Goal: Transaction & Acquisition: Book appointment/travel/reservation

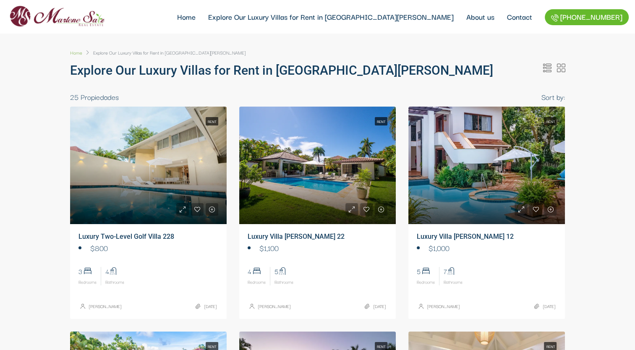
select select
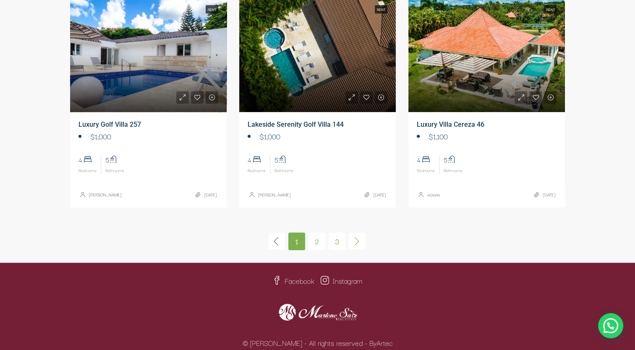
scroll to position [577, 0]
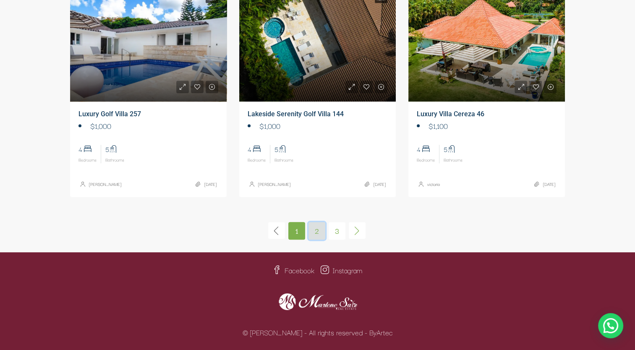
click at [315, 232] on link "2" at bounding box center [316, 231] width 17 height 18
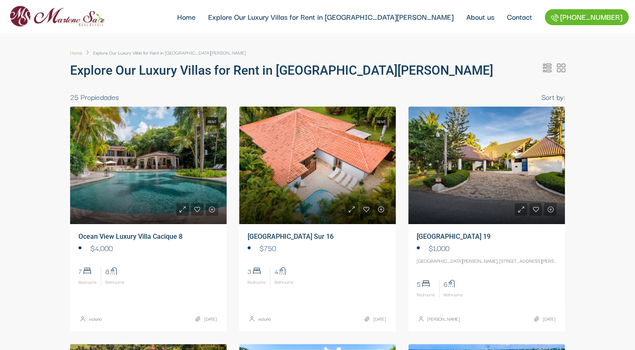
select select
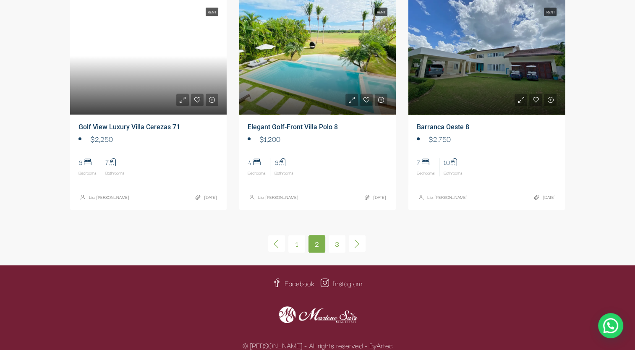
scroll to position [602, 0]
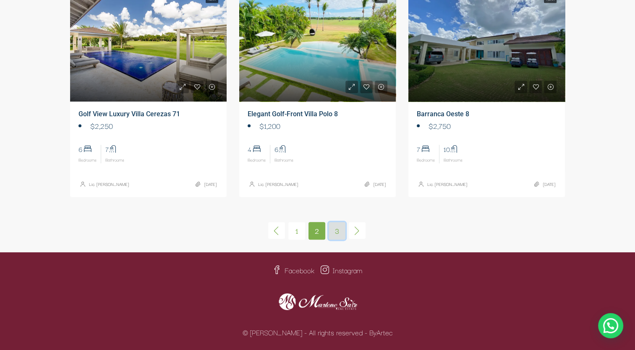
click at [337, 233] on link "3" at bounding box center [336, 231] width 17 height 18
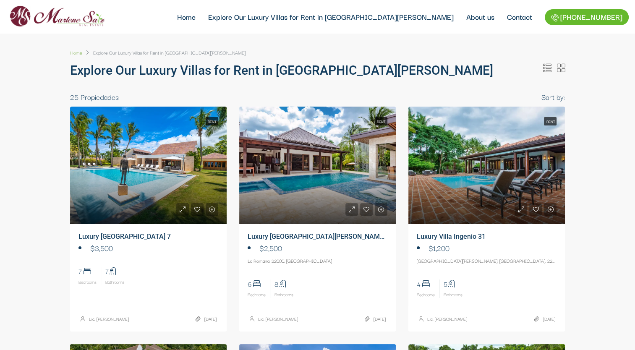
select select
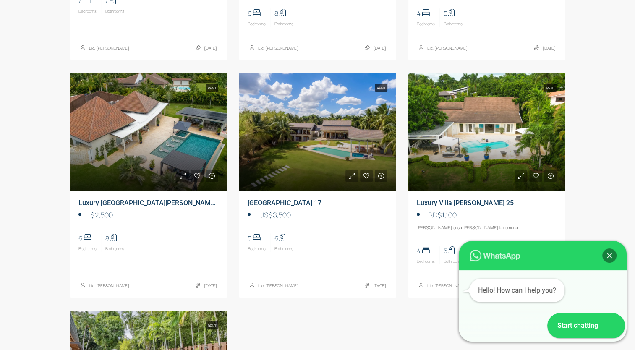
scroll to position [273, 0]
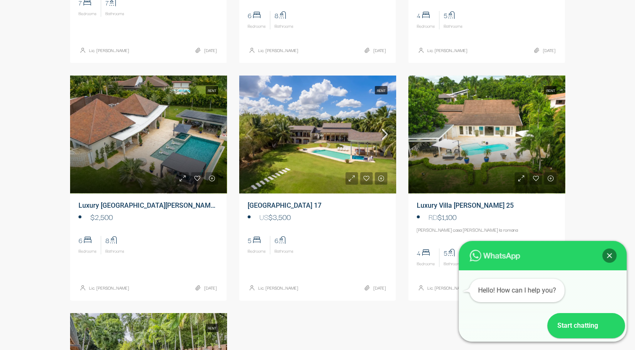
click at [342, 160] on link at bounding box center [317, 133] width 156 height 117
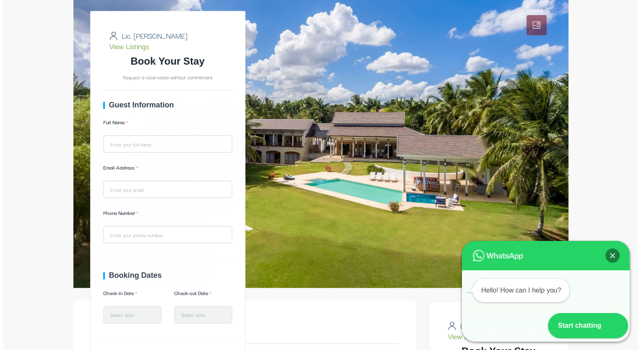
scroll to position [125, 0]
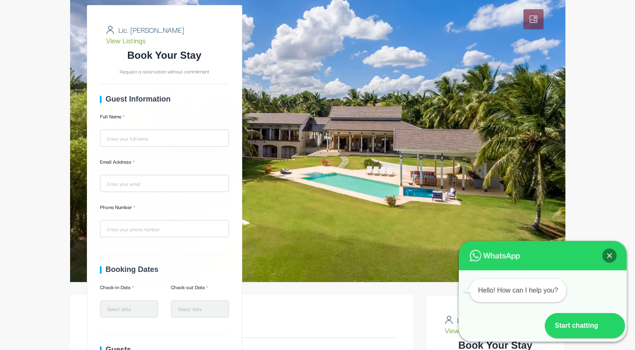
click at [553, 120] on link at bounding box center [317, 135] width 495 height 294
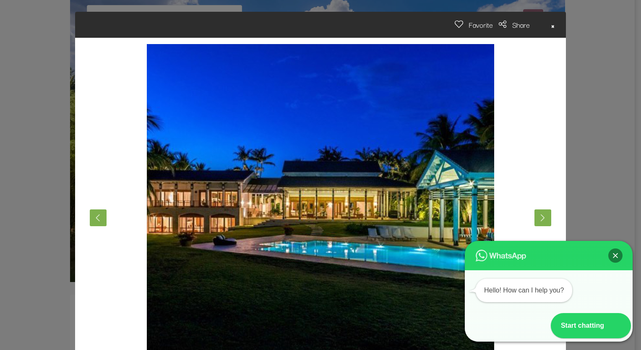
click at [550, 221] on div at bounding box center [320, 217] width 478 height 347
click at [547, 221] on button "Next" at bounding box center [542, 217] width 17 height 17
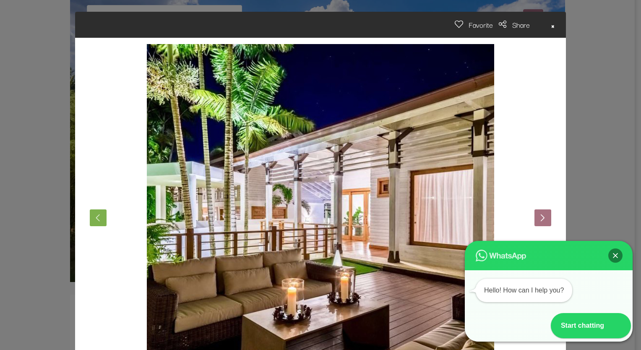
click at [536, 220] on button "Next" at bounding box center [542, 217] width 17 height 17
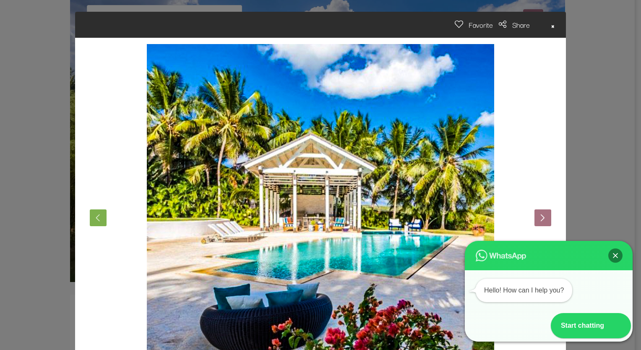
click at [538, 219] on button "Next" at bounding box center [542, 217] width 17 height 17
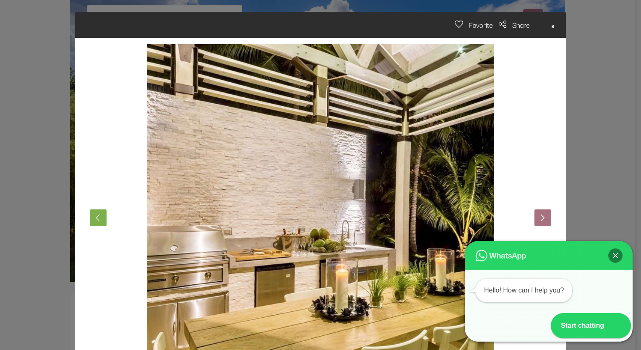
click at [537, 221] on button "Next" at bounding box center [542, 217] width 17 height 17
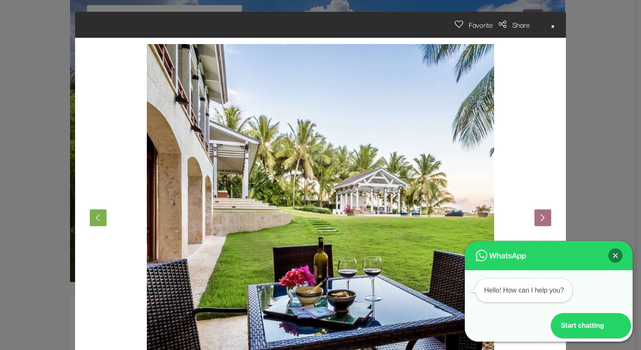
click at [539, 219] on button "Next" at bounding box center [542, 217] width 17 height 17
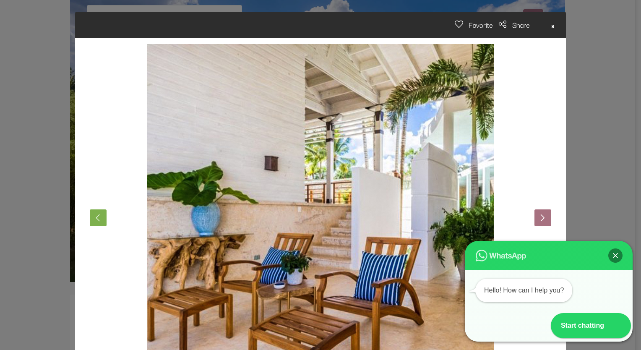
click at [539, 219] on button "Next" at bounding box center [542, 217] width 17 height 17
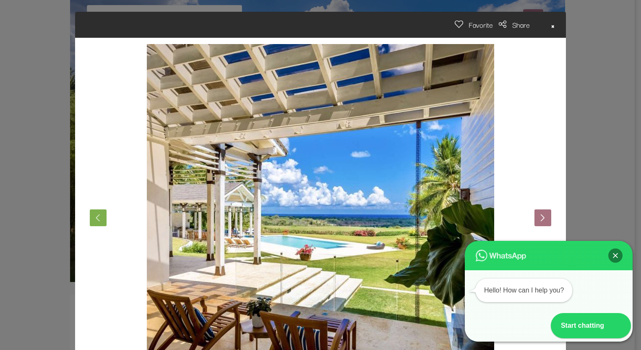
click at [537, 223] on button "Next" at bounding box center [542, 217] width 17 height 17
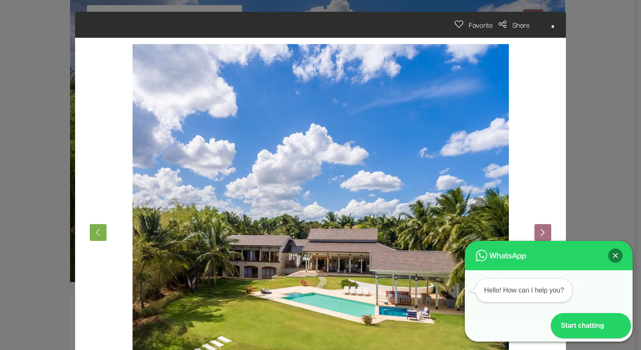
click at [536, 224] on button "Next" at bounding box center [542, 232] width 17 height 17
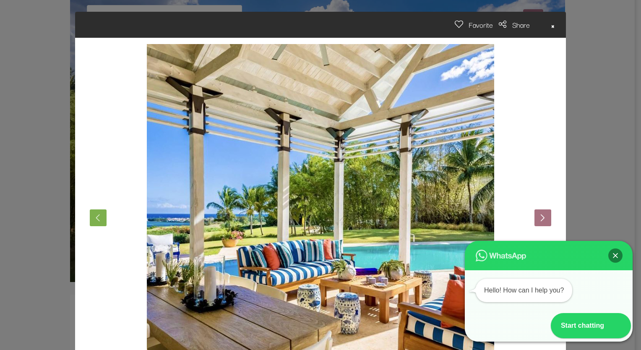
click at [535, 224] on button "Next" at bounding box center [542, 217] width 17 height 17
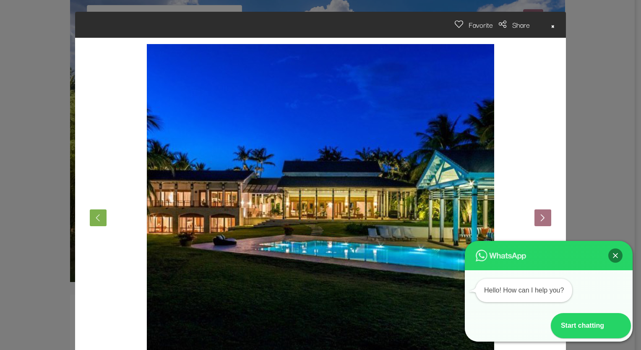
click at [534, 225] on button "Next" at bounding box center [542, 217] width 17 height 17
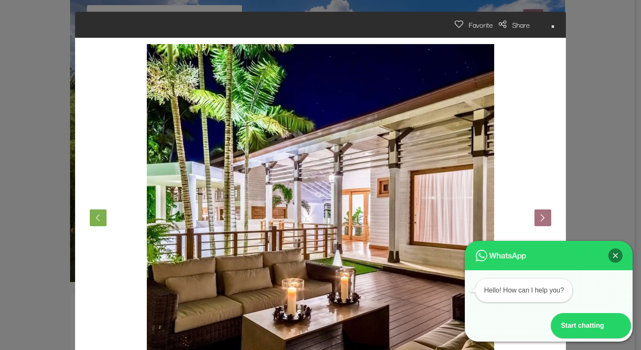
click at [535, 225] on button "Next" at bounding box center [542, 217] width 17 height 17
